Goal: Task Accomplishment & Management: Use online tool/utility

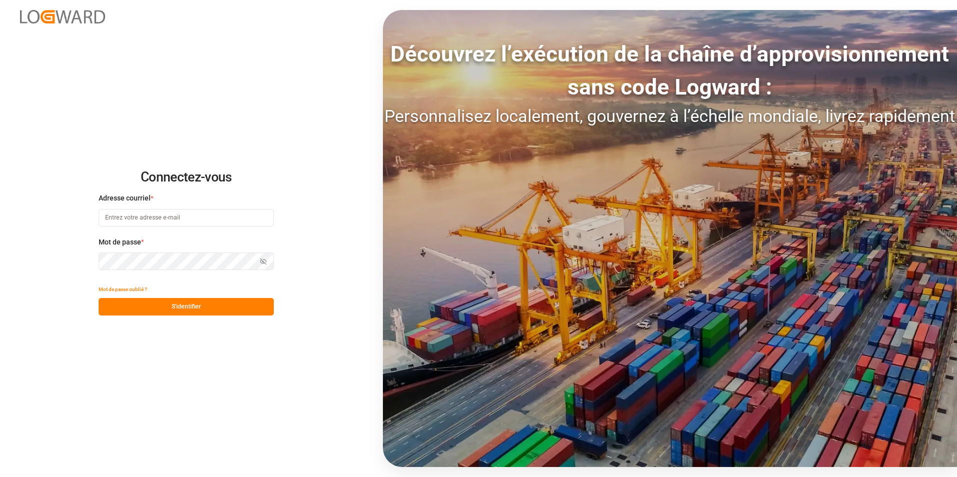
type input "[PERSON_NAME][EMAIL_ADDRESS][DOMAIN_NAME]"
click at [180, 310] on button "S'identifier" at bounding box center [186, 307] width 175 height 18
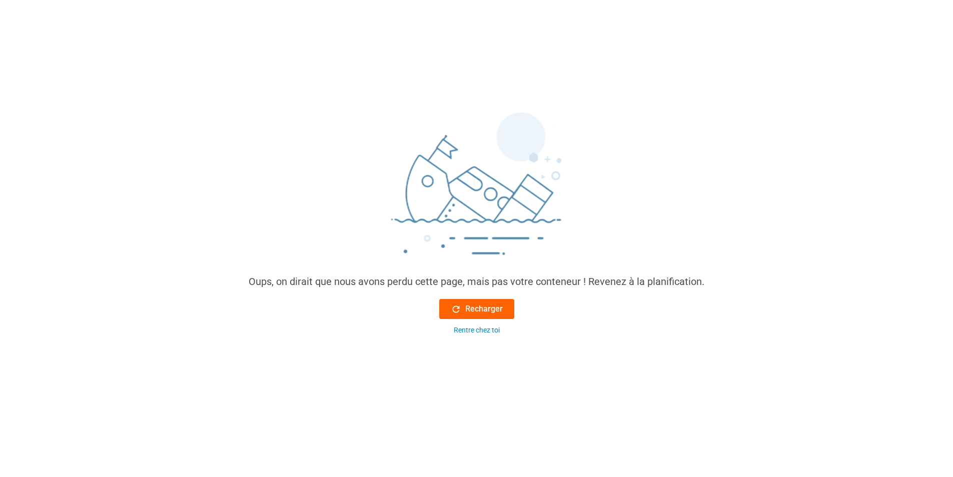
click at [484, 305] on font "Recharger" at bounding box center [484, 309] width 38 height 12
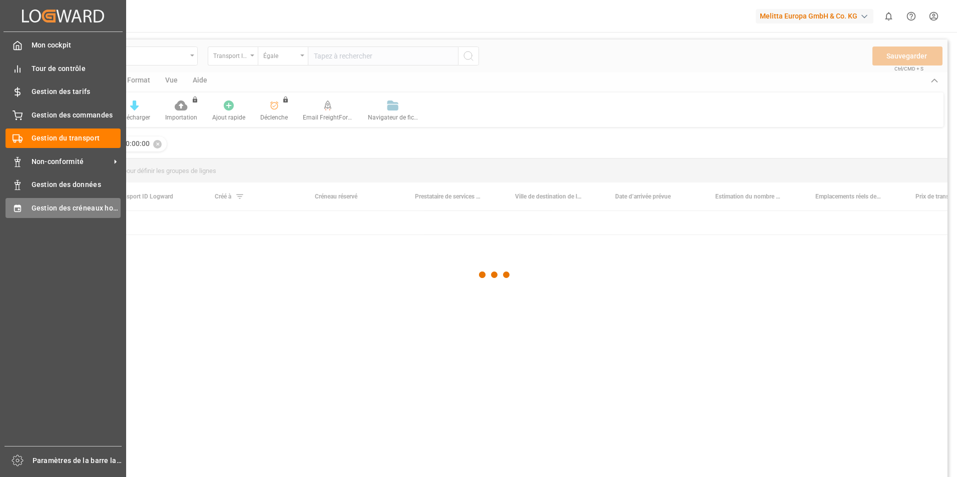
click at [24, 204] on div "Gestion des créneaux horaires Gestion des créneaux horaires" at bounding box center [63, 208] width 115 height 20
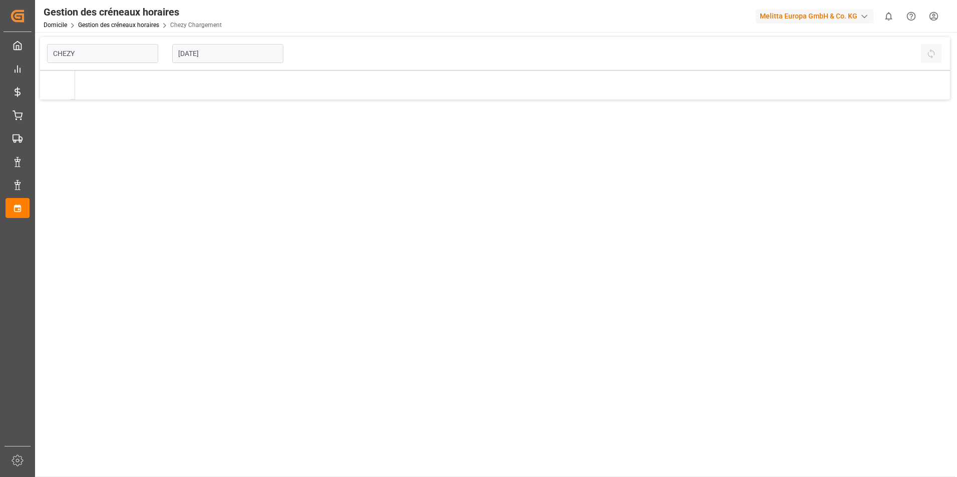
type input "Chezy Loading"
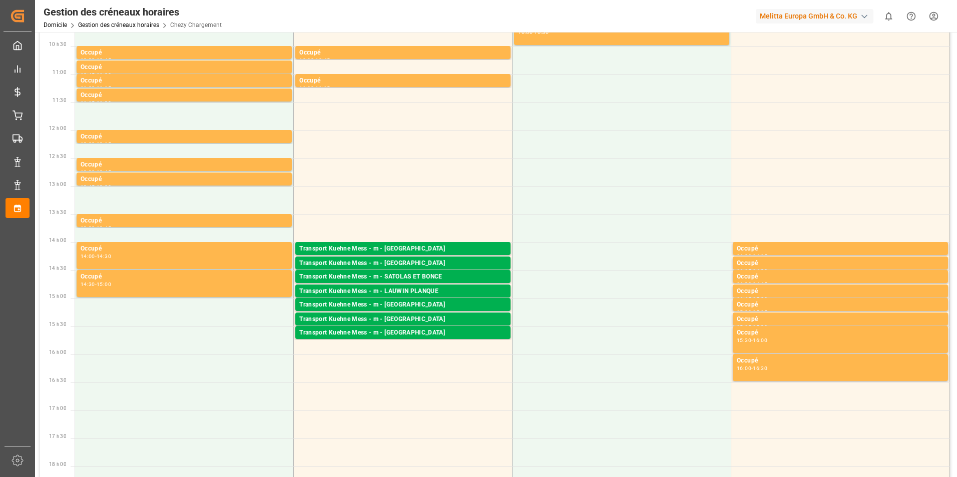
scroll to position [300, 0]
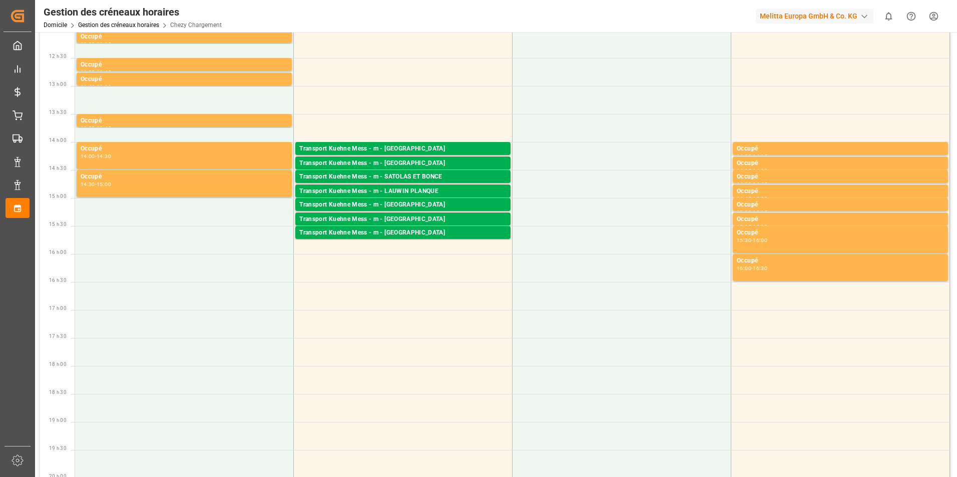
click at [417, 161] on div "Transport Kuehne Mess - m - [GEOGRAPHIC_DATA]" at bounding box center [402, 164] width 207 height 10
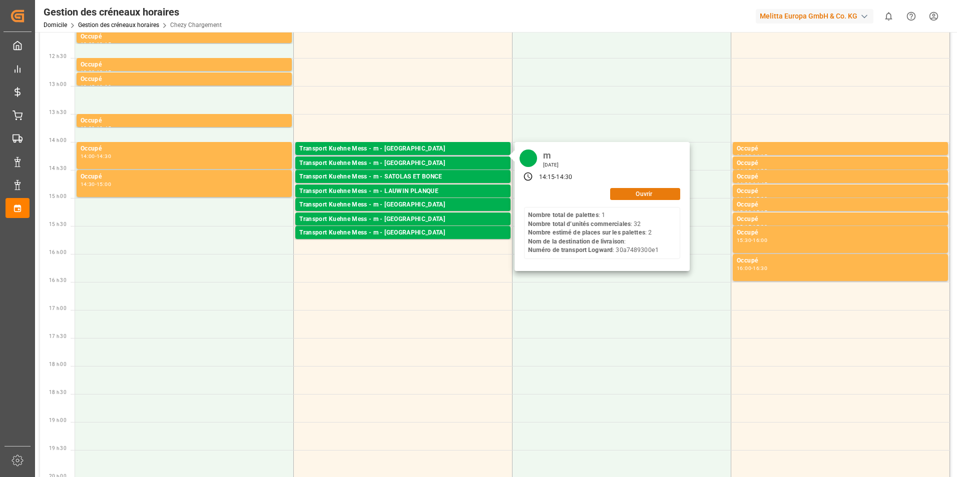
click at [625, 197] on button "Ouvrir" at bounding box center [645, 194] width 70 height 12
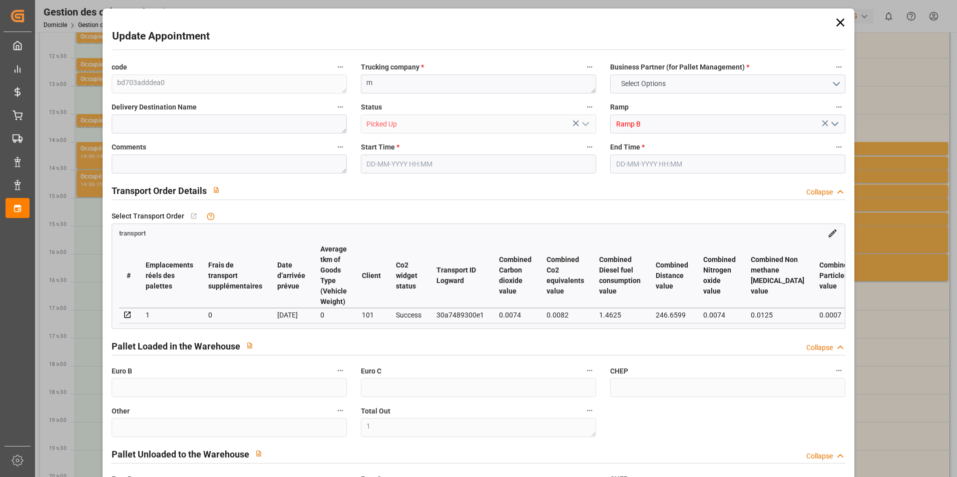
type input "0"
type input "1"
type input "0"
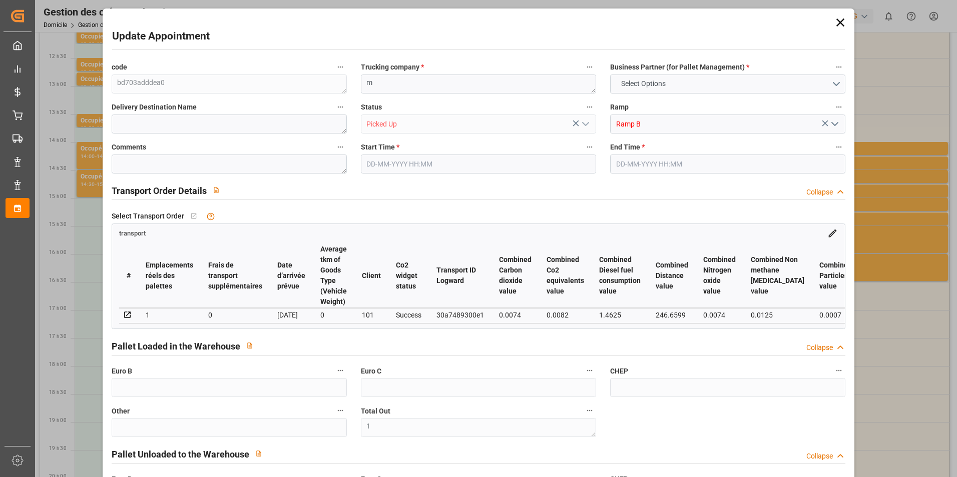
type input "0"
type input "2"
type input "1"
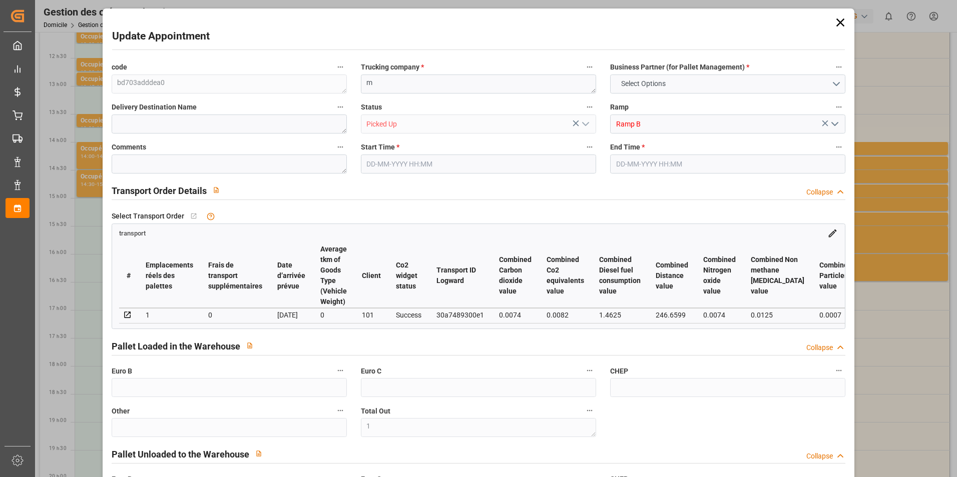
type input "37.26"
type input "0"
type input "37.26"
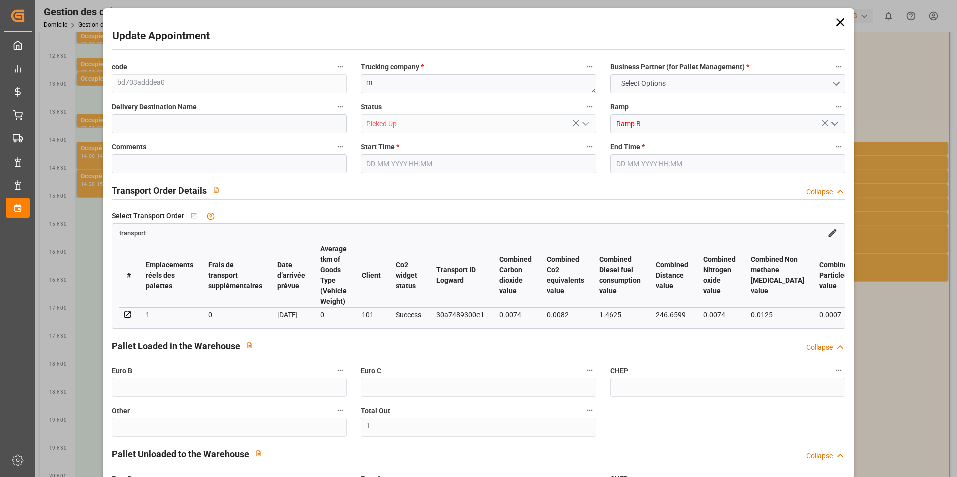
type input "0"
type input "1"
type input "42.049"
type input "84.056"
type input "312.192"
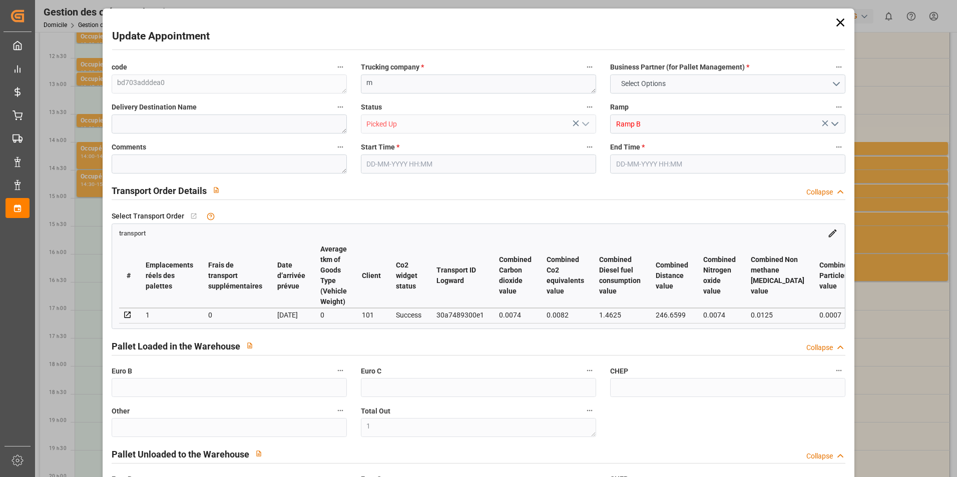
type input "54"
type input "1"
type input "32"
type input "2"
type input "101"
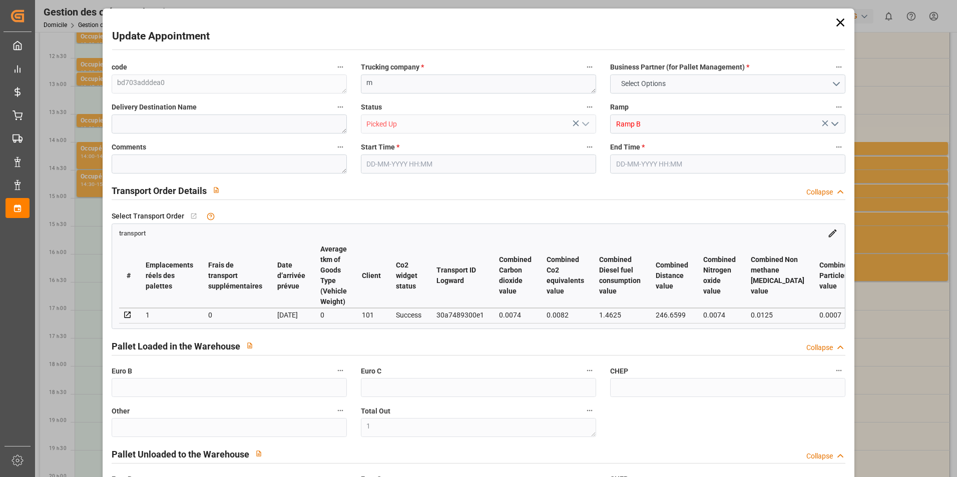
type input "61.057"
type input "0"
type input "4710.8598"
type input "0"
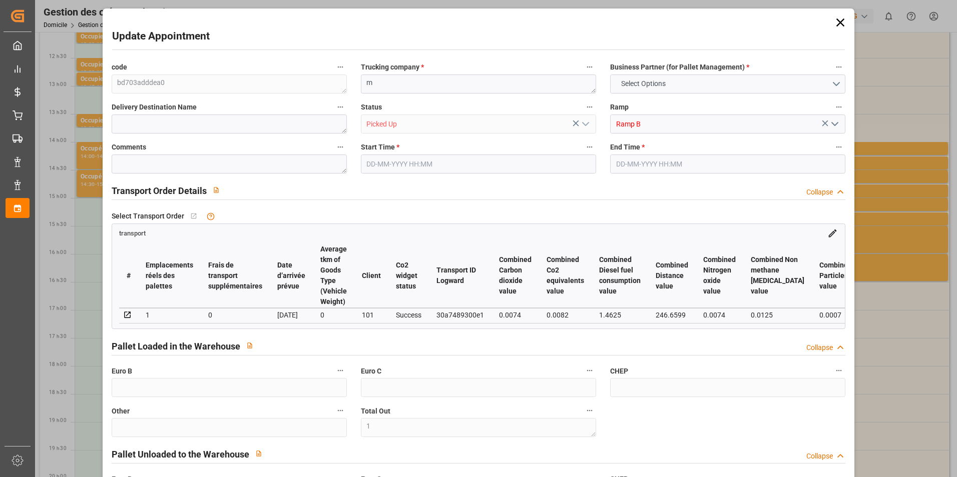
type input "21"
type input "35"
type input "[DATE] 14:15"
type input "[DATE] 14:30"
type input "[DATE] 11:37"
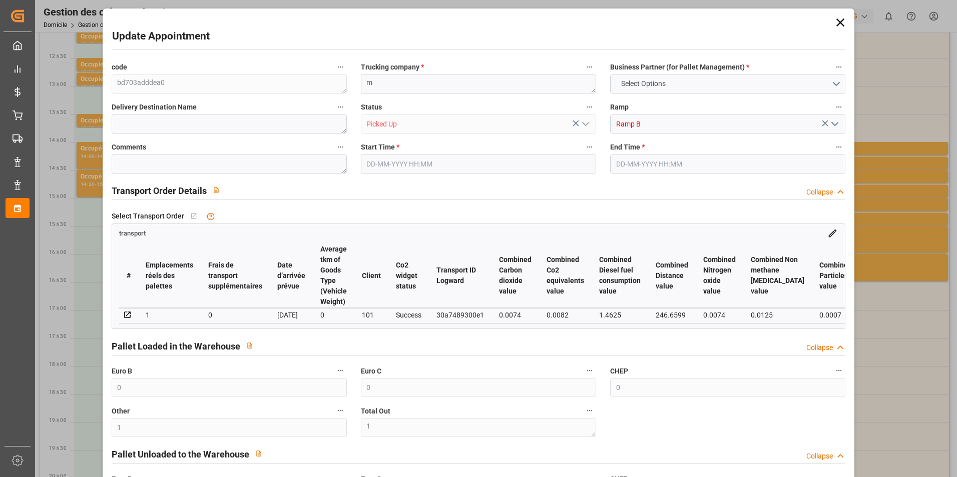
type input "[DATE] 11:37"
type input "[DATE]"
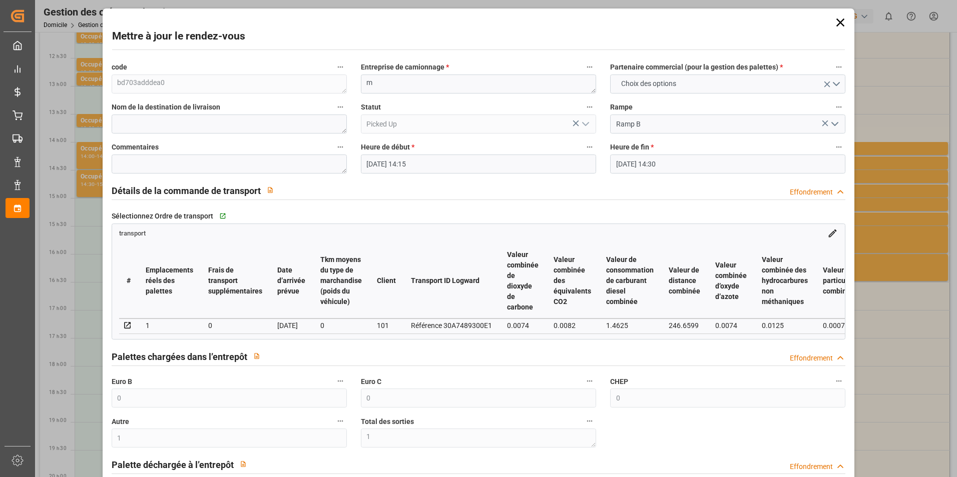
click at [833, 23] on icon at bounding box center [840, 23] width 14 height 14
